Goal: Task Accomplishment & Management: Use online tool/utility

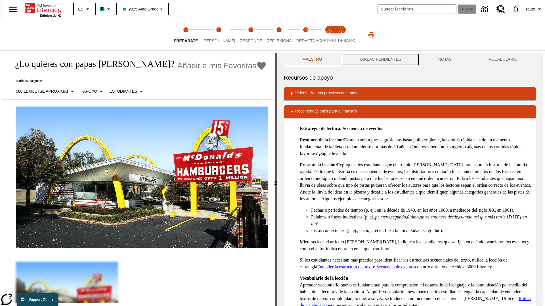
click at [379, 60] on button "TAREAS PENDIENTES" at bounding box center [380, 60] width 79 height 14
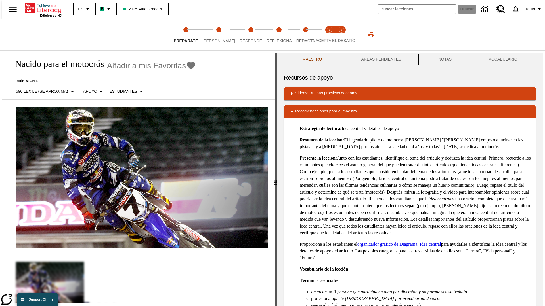
click at [379, 60] on button "TAREAS PENDIENTES" at bounding box center [380, 60] width 79 height 14
